Goal: Task Accomplishment & Management: Manage account settings

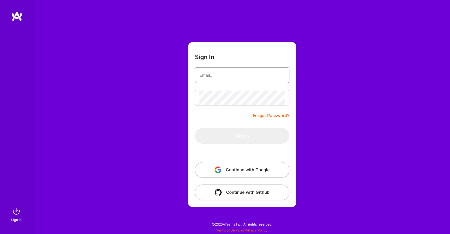
type input "[EMAIL_ADDRESS][DOMAIN_NAME]"
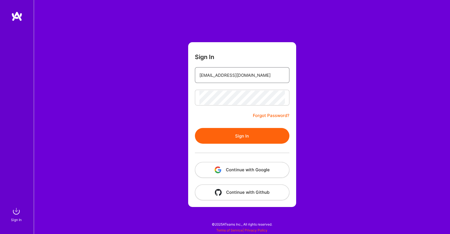
drag, startPoint x: 247, startPoint y: 75, endPoint x: 247, endPoint y: 79, distance: 3.7
click at [247, 75] on input "[EMAIL_ADDRESS][DOMAIN_NAME]" at bounding box center [241, 75] width 85 height 14
click at [217, 136] on button "Sign In" at bounding box center [242, 136] width 94 height 16
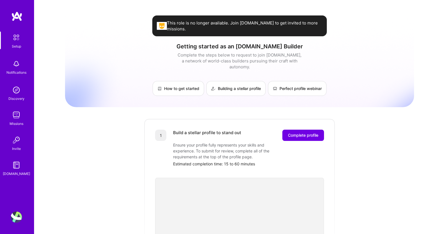
click at [306, 132] on span "Complete profile" at bounding box center [303, 135] width 30 height 6
